Goal: Transaction & Acquisition: Obtain resource

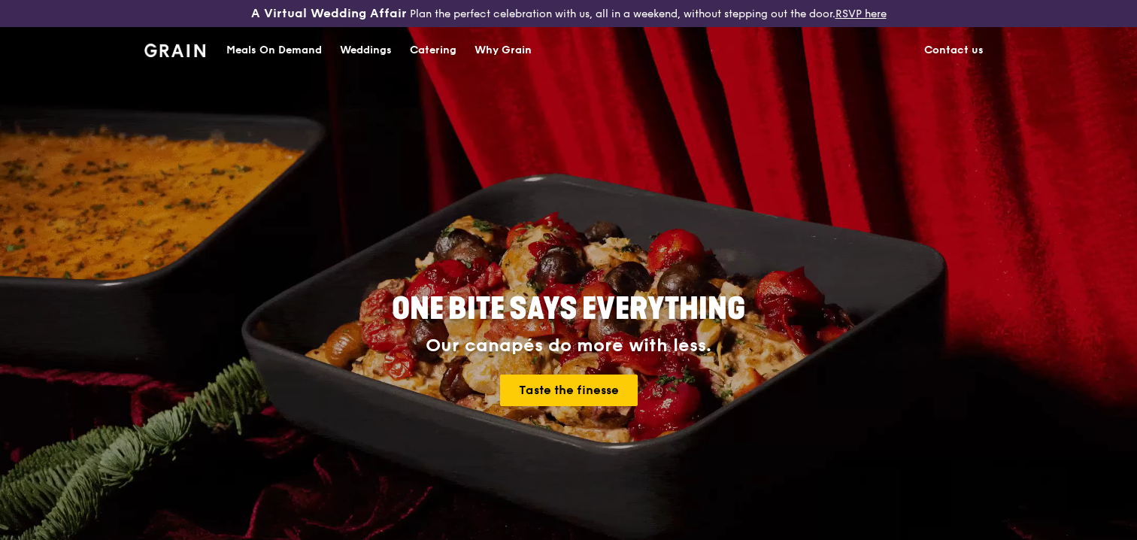
click at [441, 46] on div "Catering" at bounding box center [433, 50] width 47 height 45
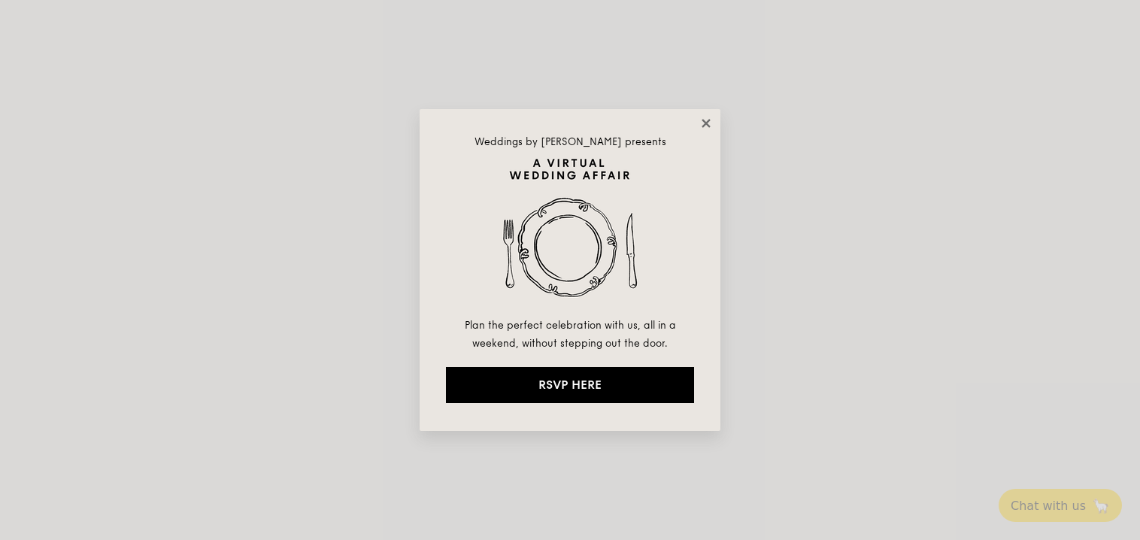
click at [704, 123] on icon at bounding box center [705, 123] width 8 height 8
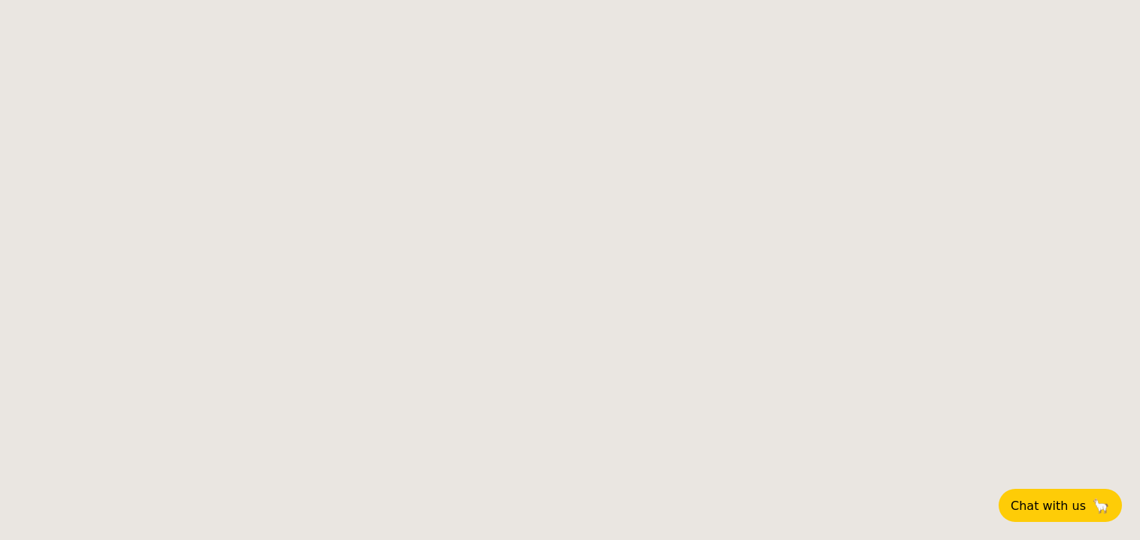
select select
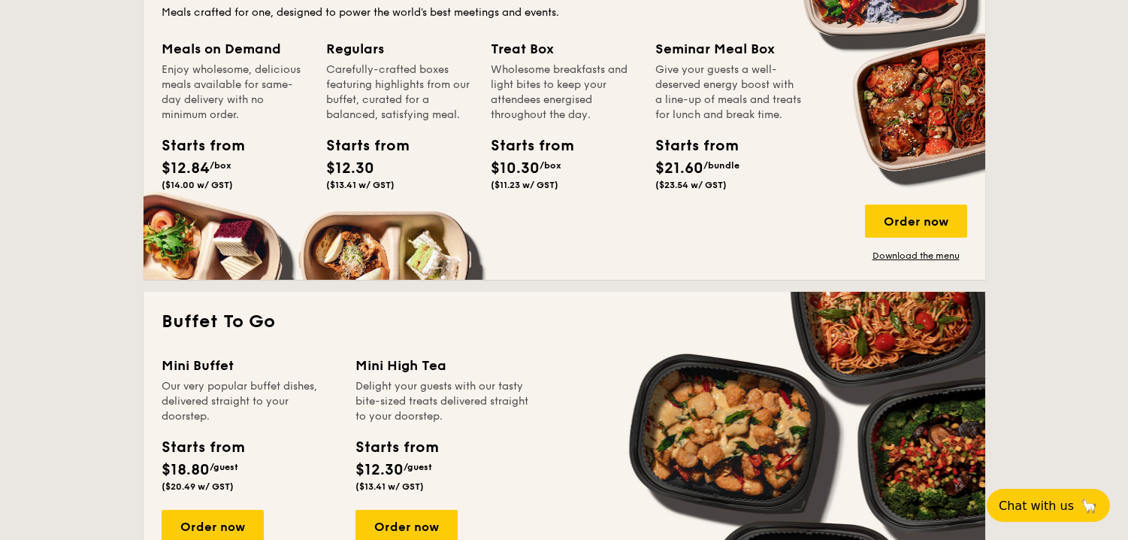
scroll to position [677, 0]
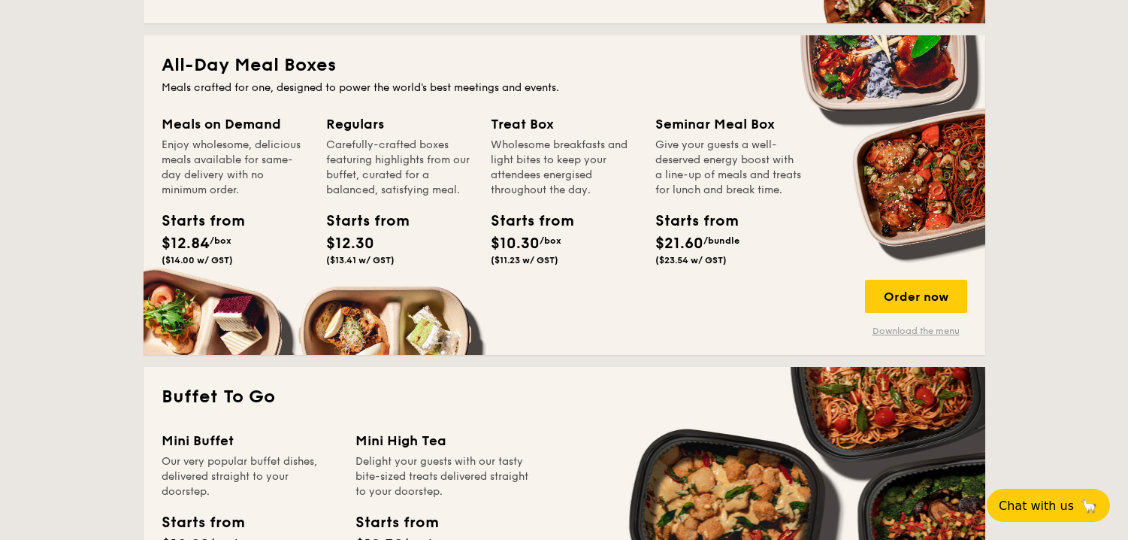
click at [888, 335] on link "Download the menu" at bounding box center [916, 331] width 102 height 12
